Goal: Navigation & Orientation: Find specific page/section

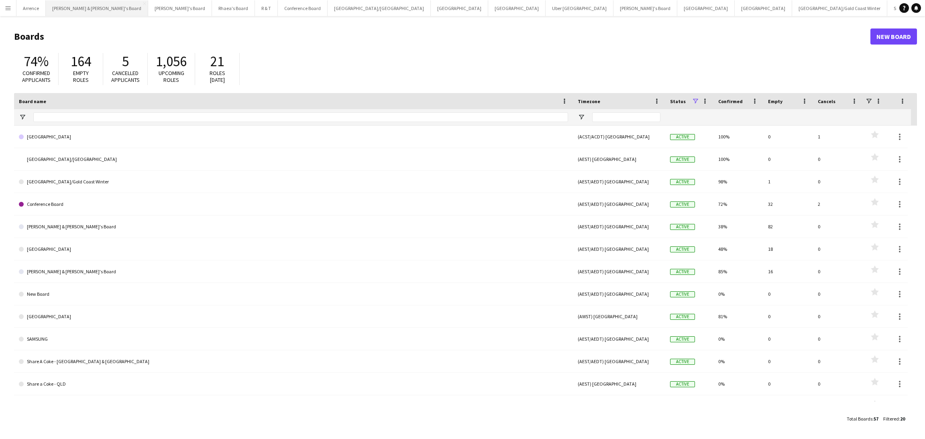
click at [63, 10] on button "James & Arrence's Board Close" at bounding box center [97, 8] width 102 height 16
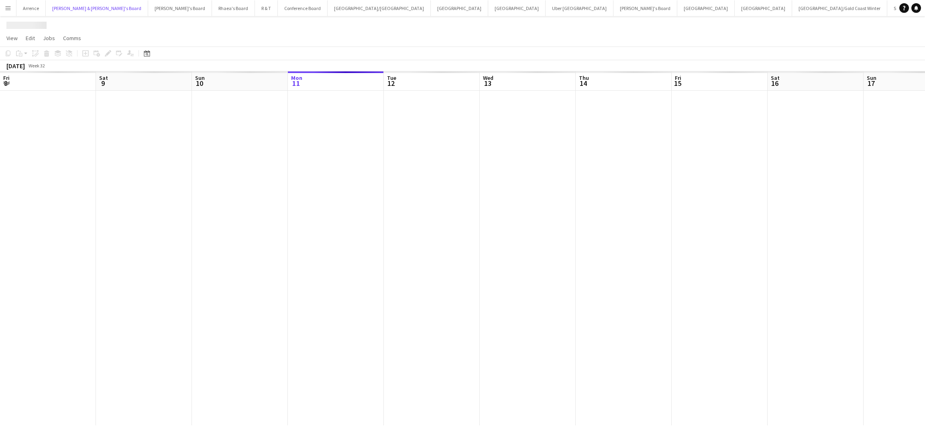
scroll to position [0, 191]
